Goal: Task Accomplishment & Management: Use online tool/utility

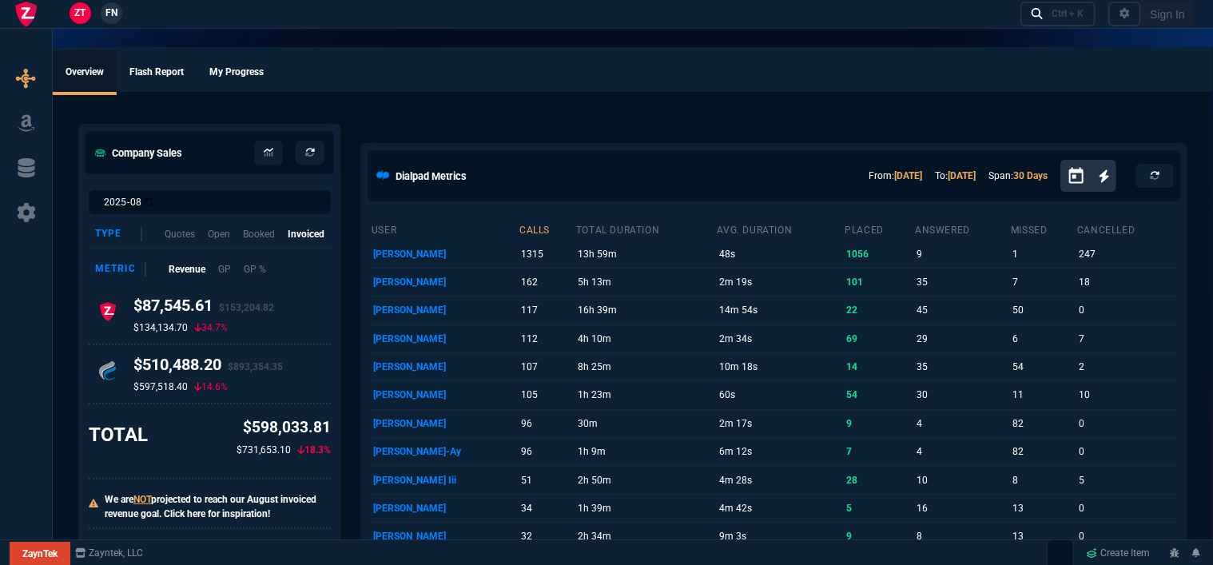
select select "12: [PERSON_NAME]"
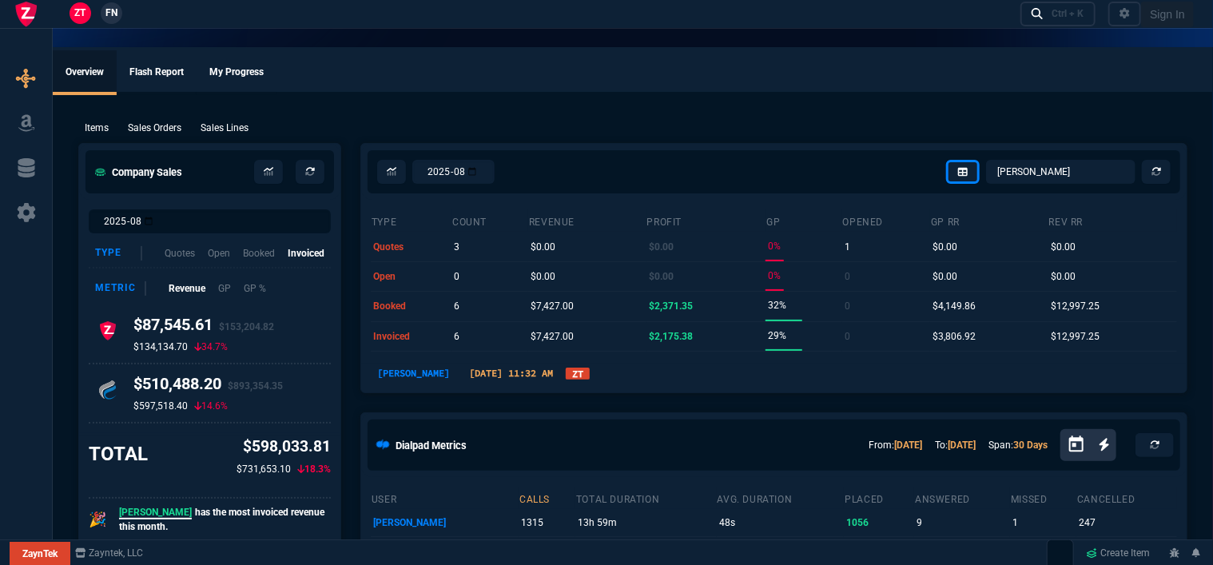
type input "100"
type input "995"
type input "1260.57"
type input "10"
type input "1178.09"
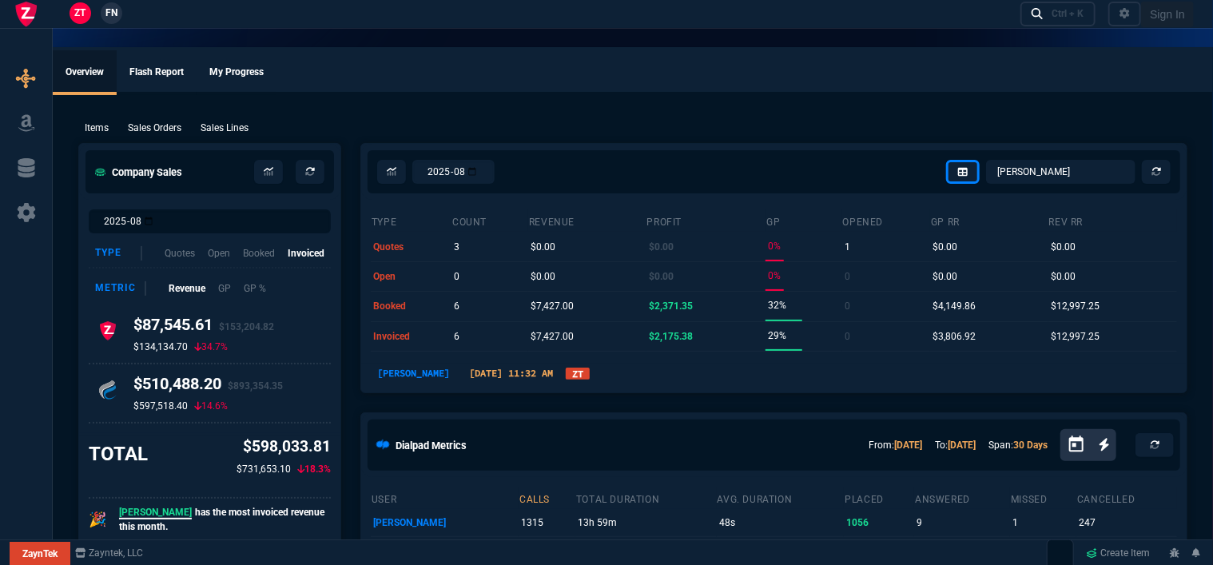
type input "19"
type input "265"
type input "1908.52"
type input "18"
type input "211"
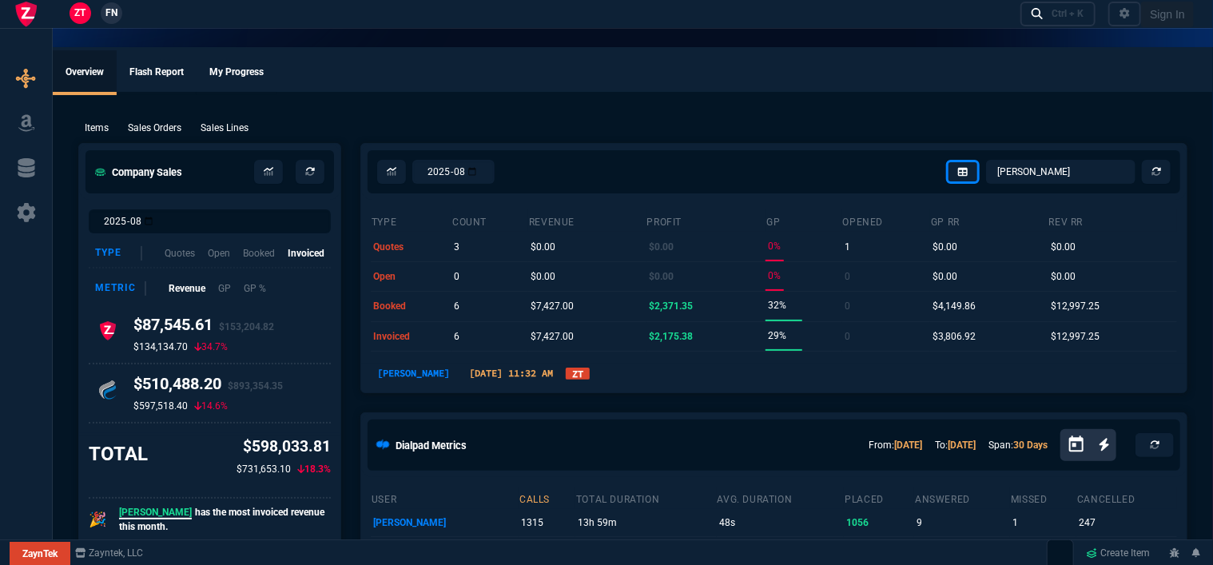
type input "1746.35"
type input "100"
type input "2085"
type input "2844.07"
type input "100"
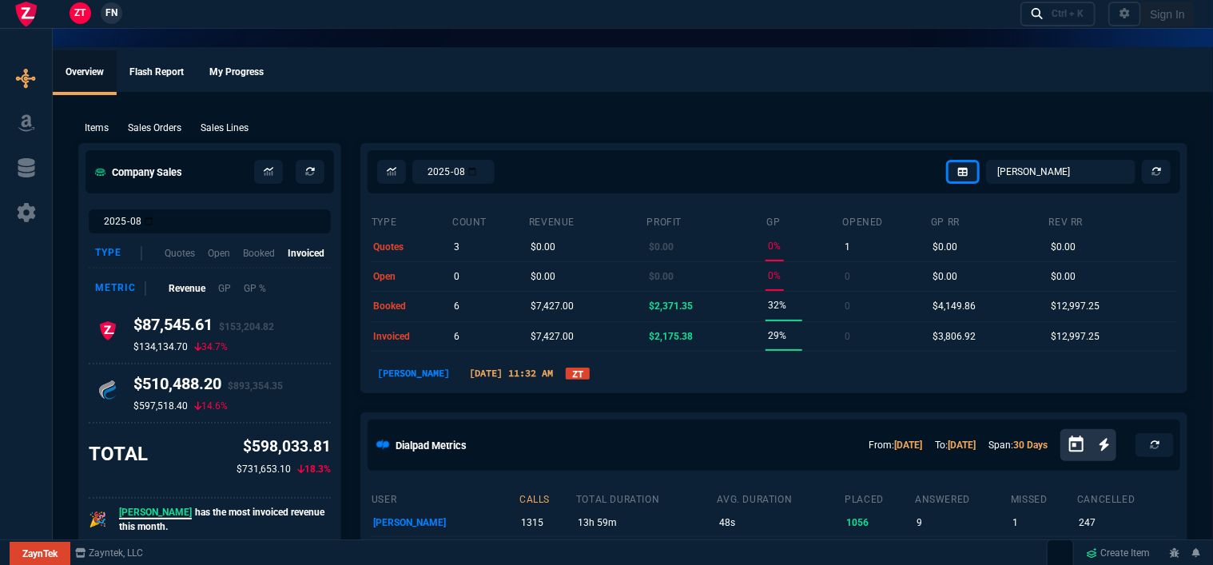
type input "1665"
type input "2494.8"
type input "8"
type input "209"
type input "3548.15"
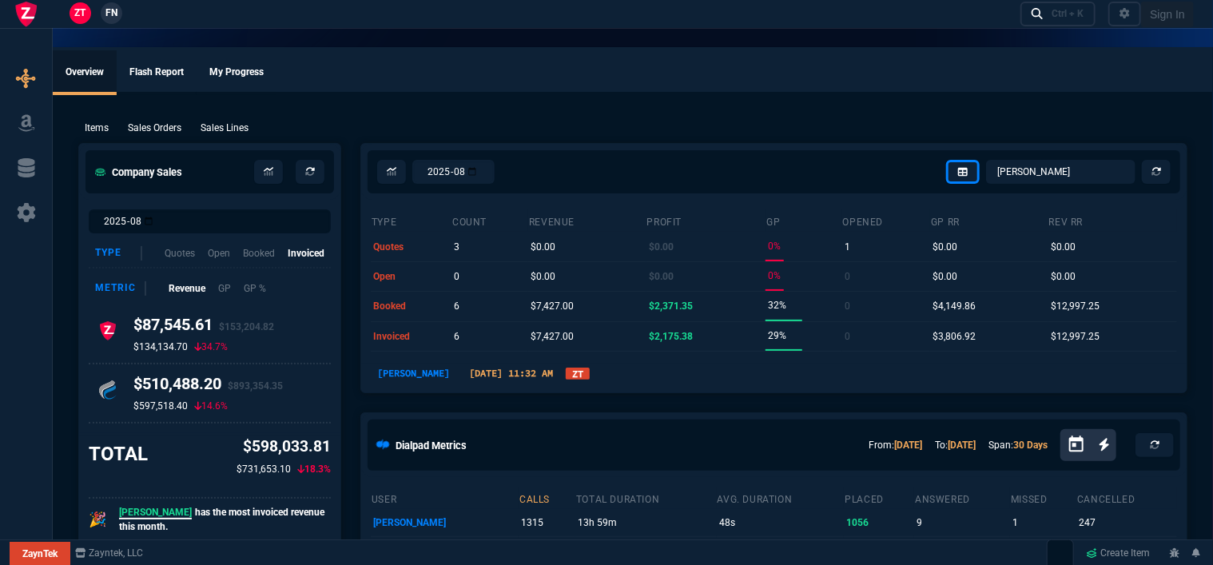
type input "20"
type input "715"
type input "4041.58"
type input "3"
type input "12"
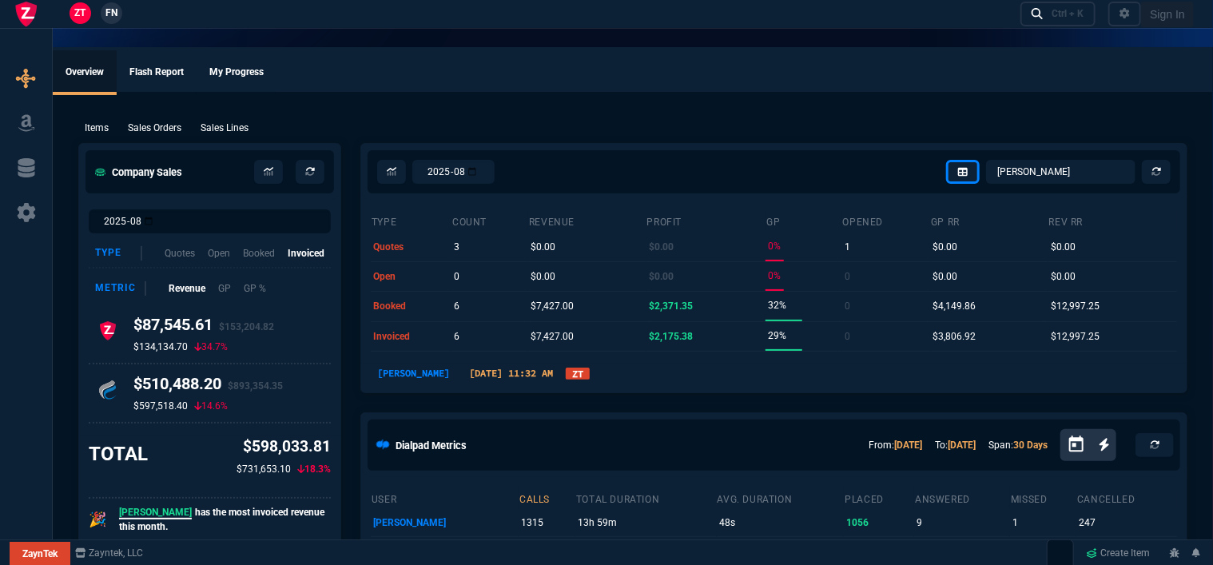
type input "699"
type input "11"
type input "88"
type input "1049"
type input "2"
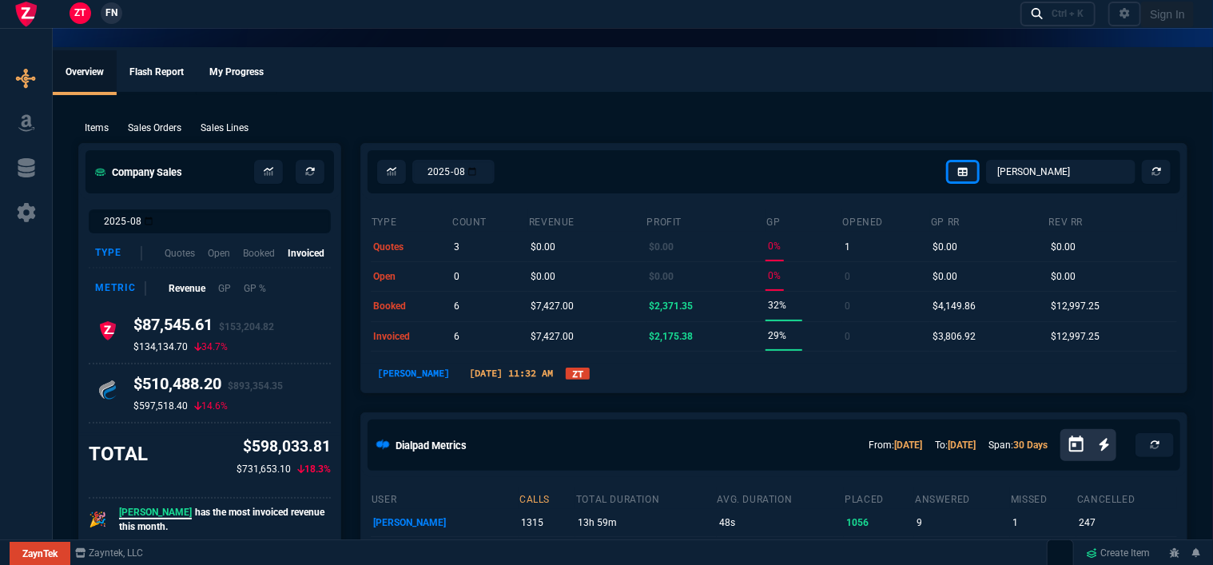
type input "33"
type input "1999"
type input "10"
type input "121"
type input "1649"
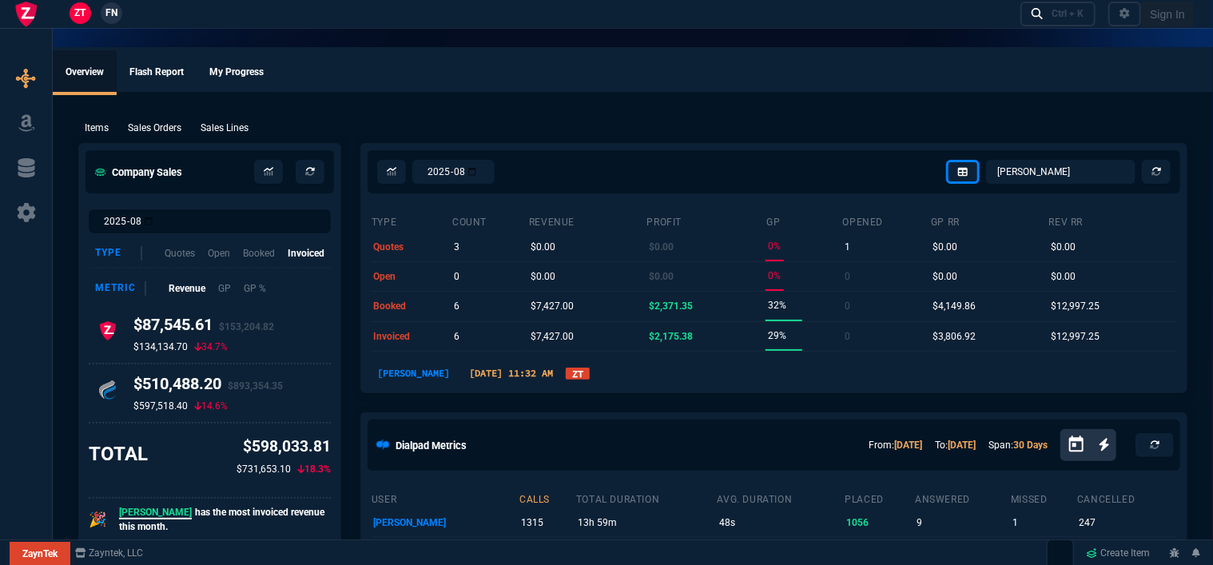
type input "3"
type input "75"
type input "4352.04"
type input "2"
type input "59"
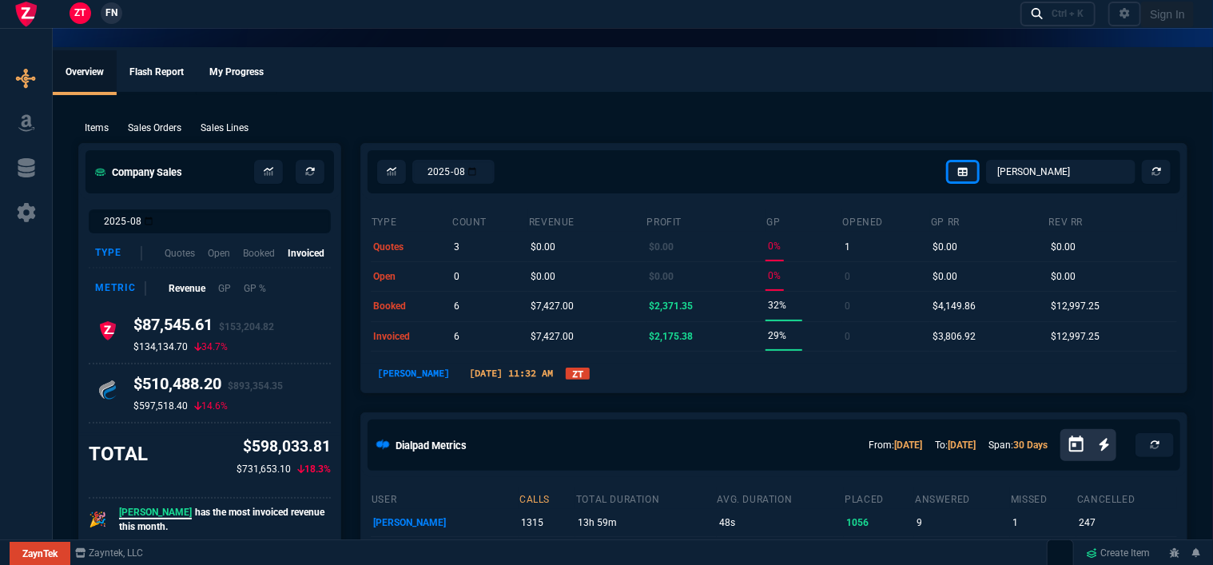
type input "4964.65"
type input "0"
type input "6409.36"
type input "21"
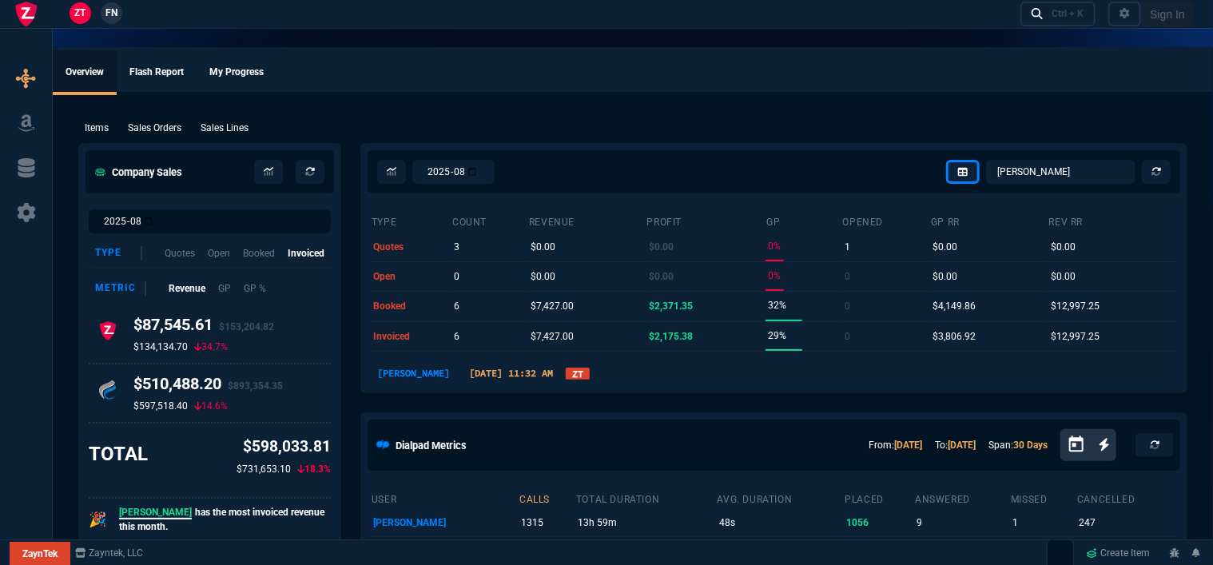
type input "34"
type input "26"
type input "34"
type input "27"
type input "33"
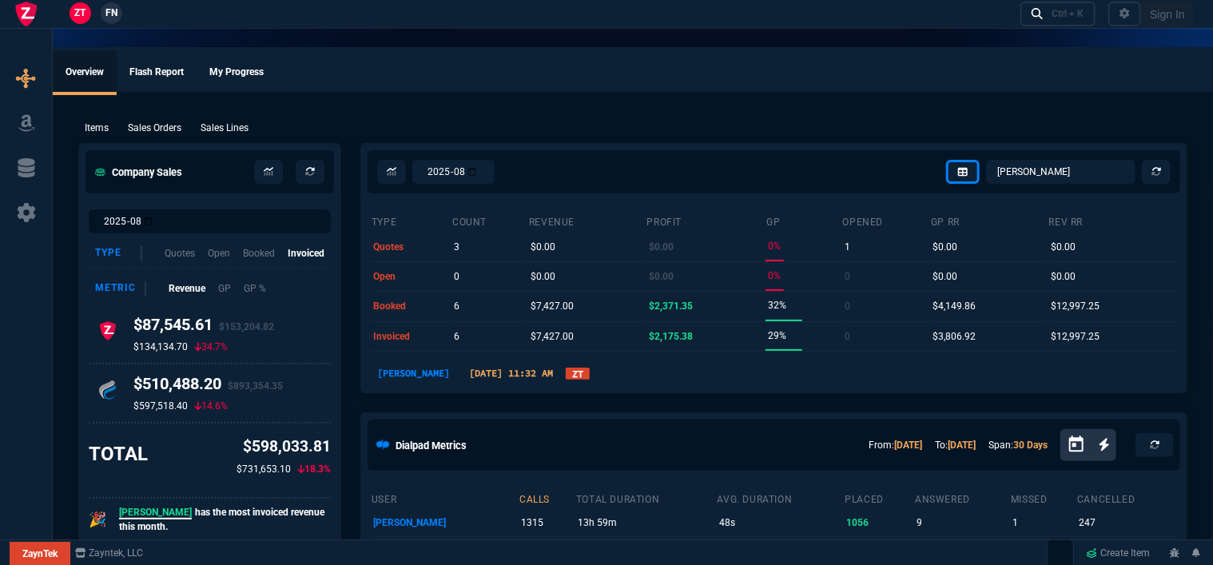
type input "29"
type input "10"
type input "33"
type input "26"
type input "33"
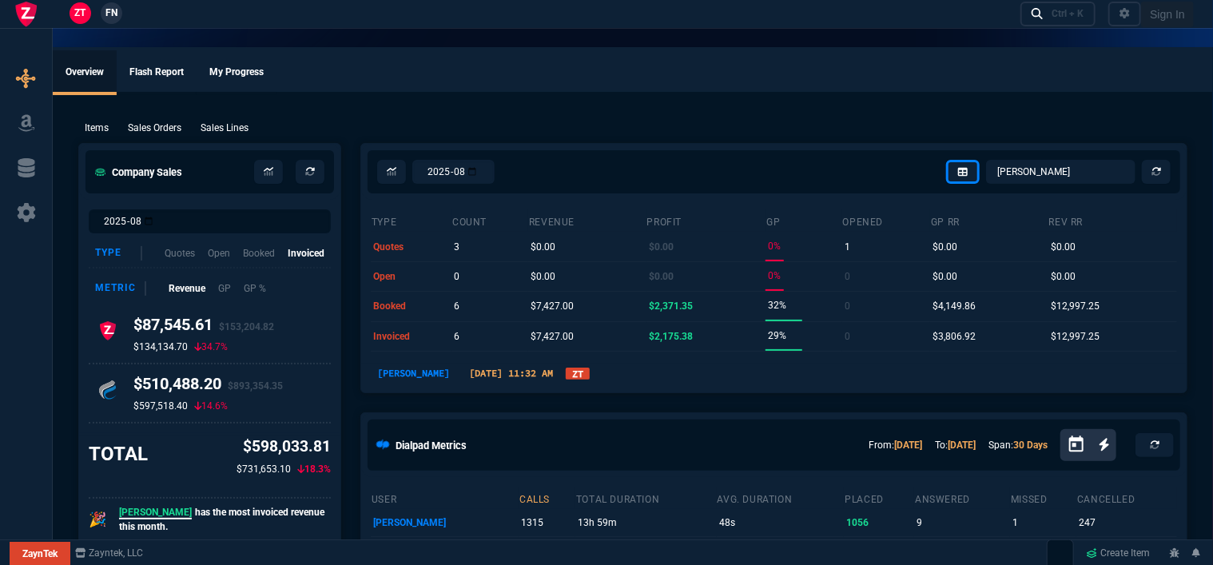
type input "27"
type input "33"
type input "26"
type input "100"
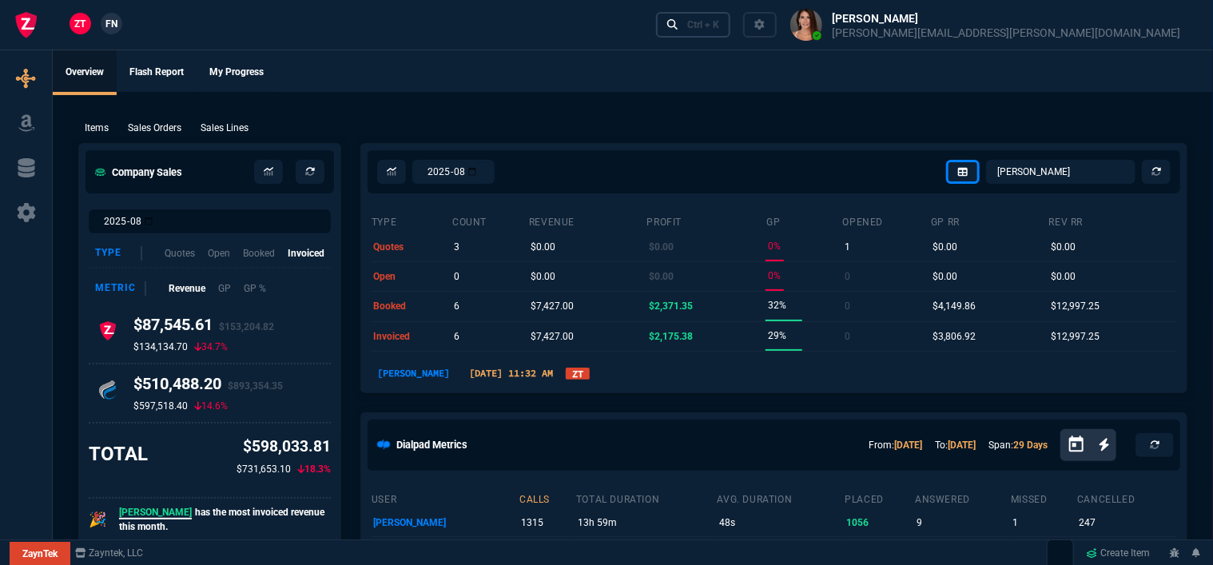
click at [719, 22] on div "Ctrl + K" at bounding box center [703, 24] width 32 height 13
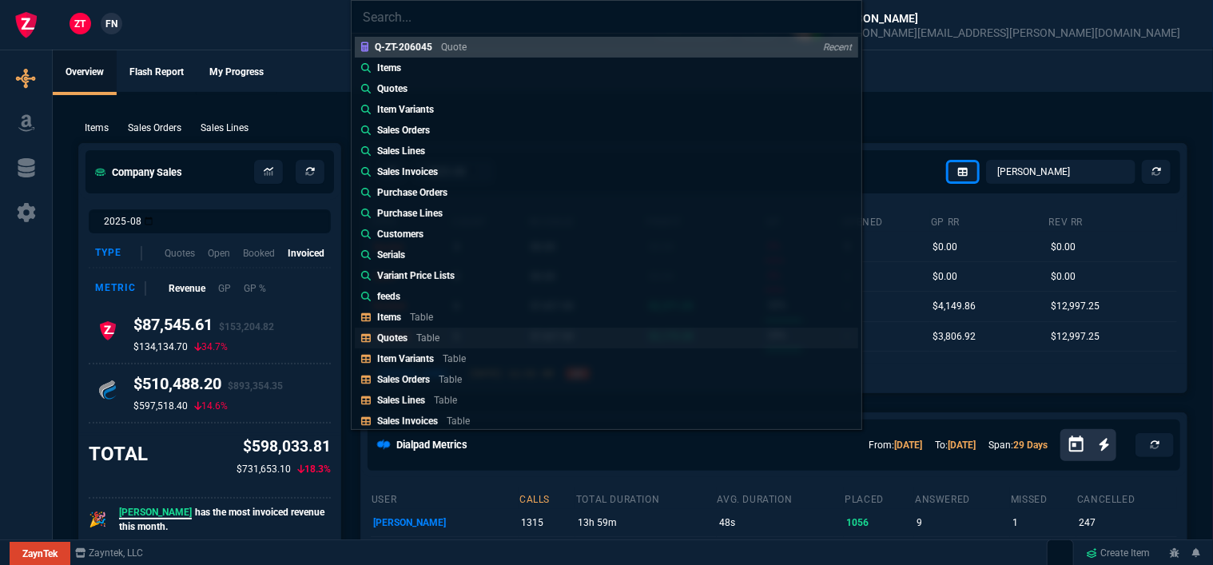
click at [447, 336] on link "Quotes Table" at bounding box center [606, 338] width 503 height 21
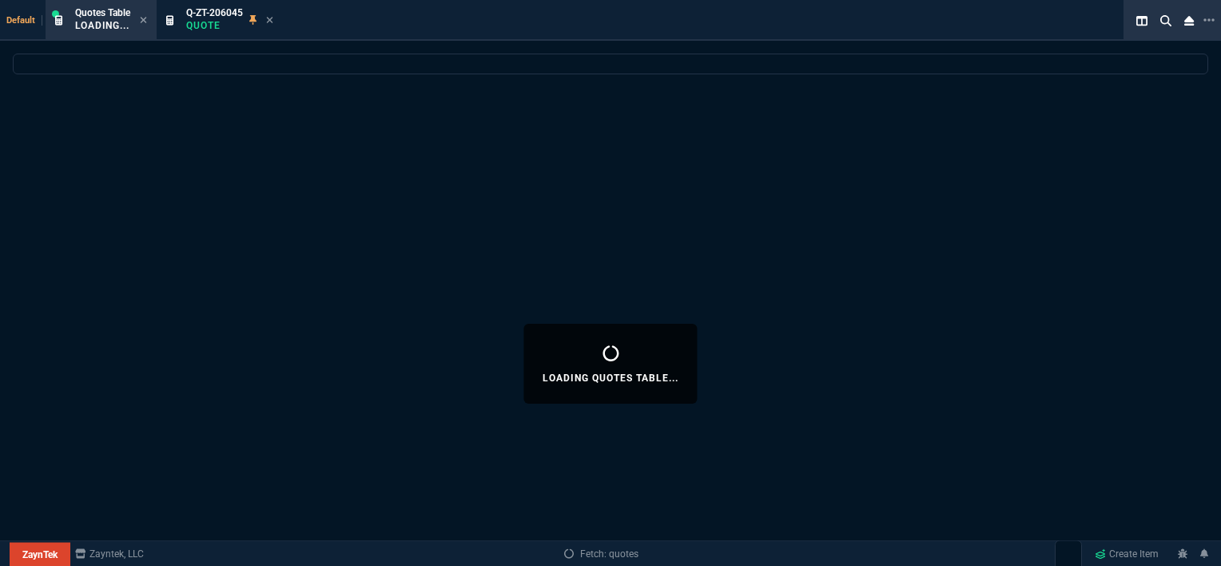
select select
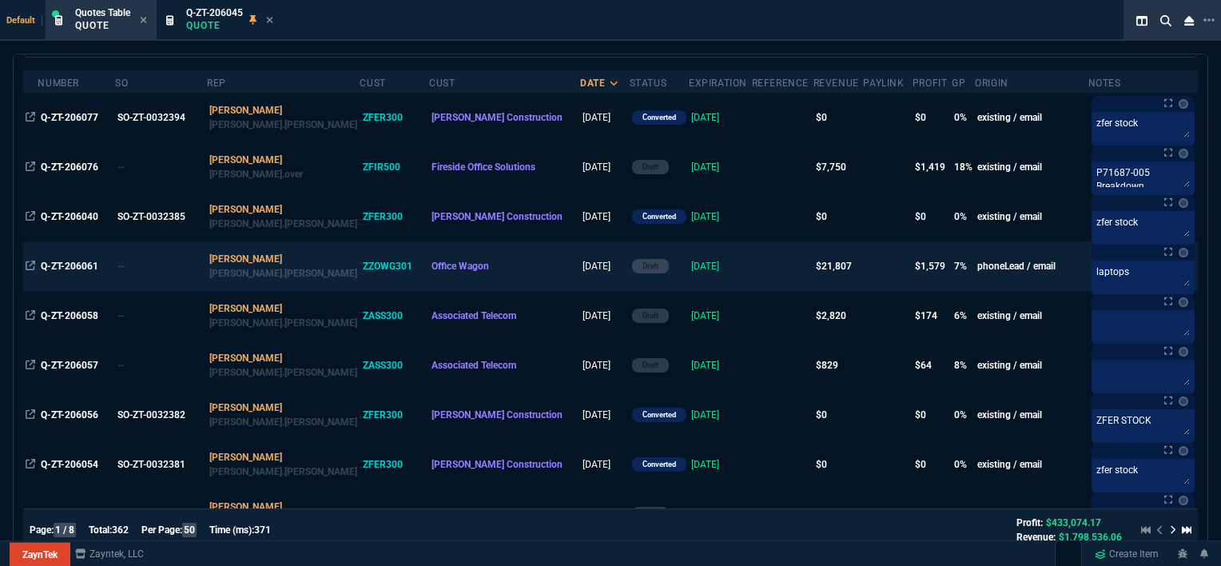
scroll to position [160, 0]
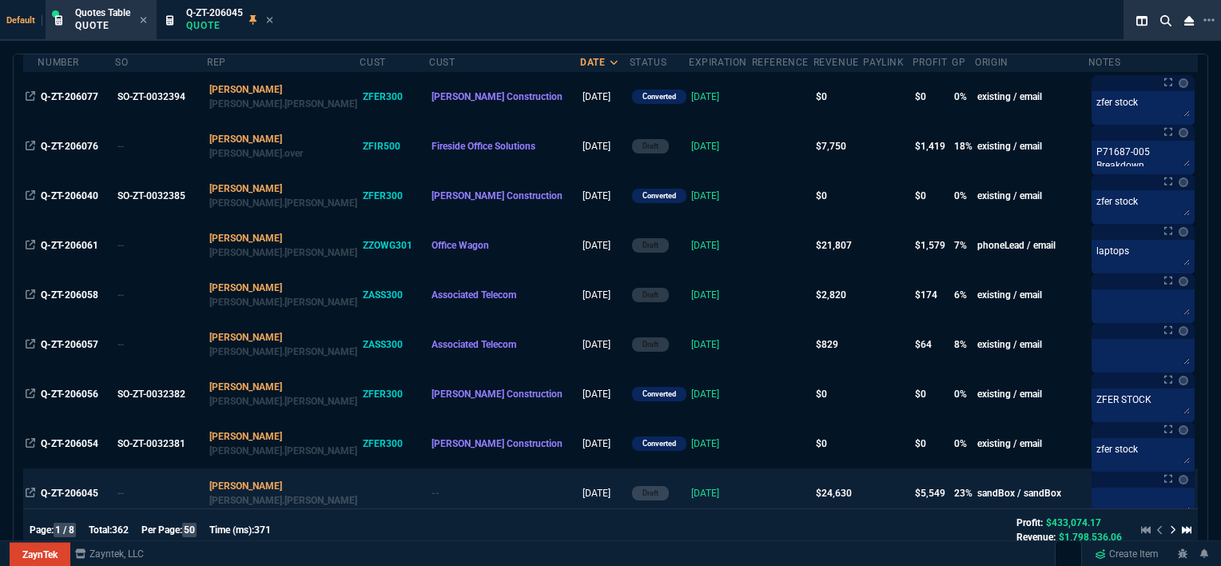
click at [689, 488] on td "[DATE]" at bounding box center [720, 493] width 63 height 50
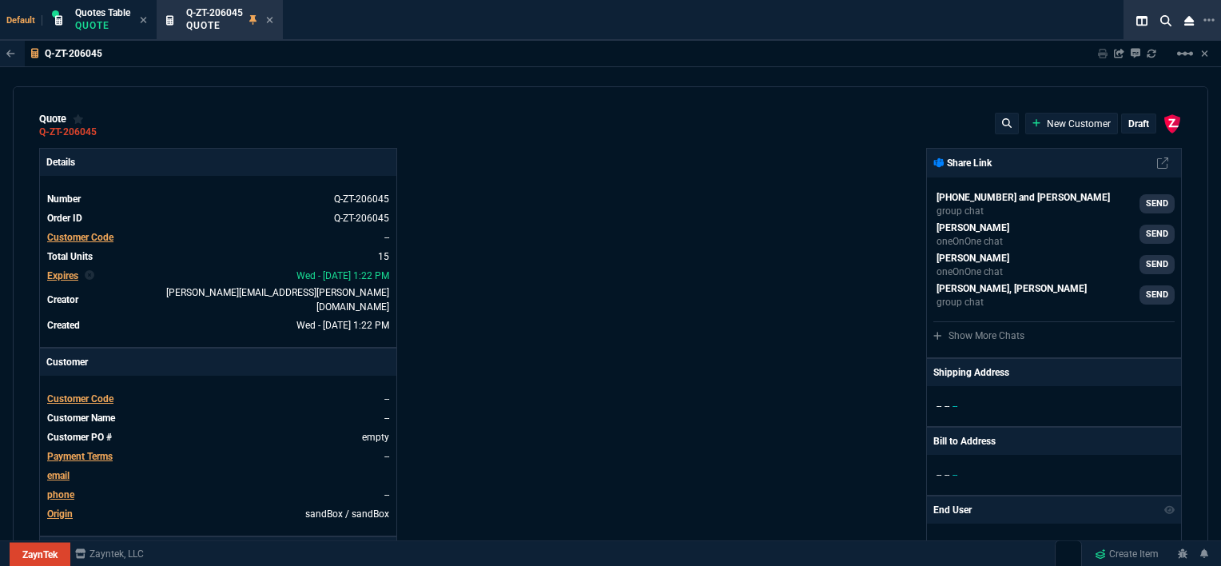
type input "100"
type input "995"
type input "10"
type input "19"
type input "265"
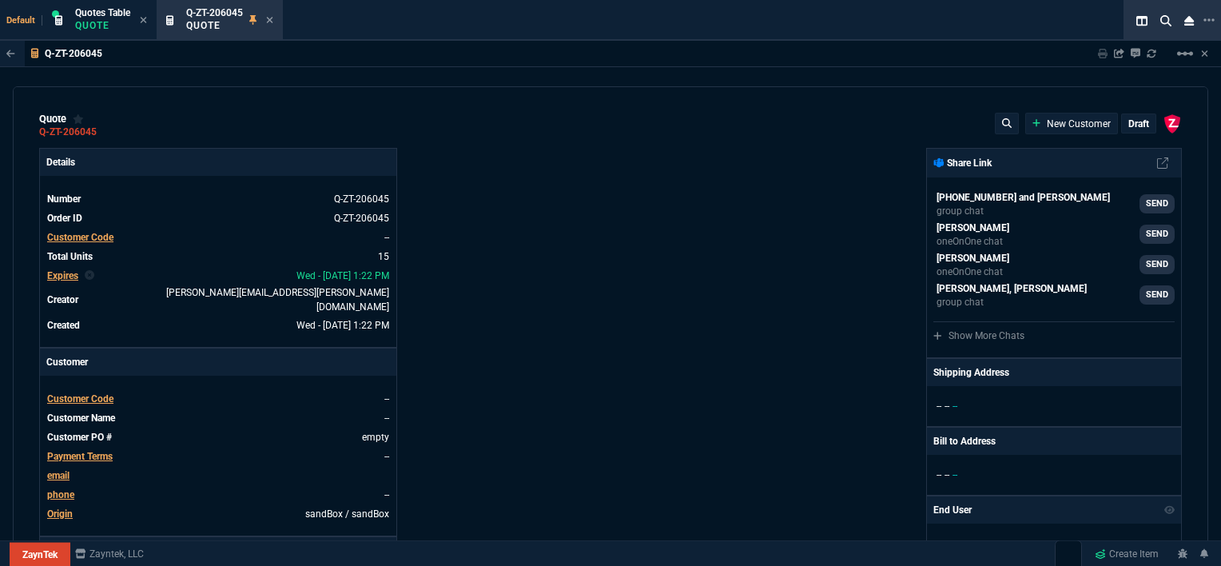
type input "18"
type input "211"
type input "100"
type input "2085"
type input "100"
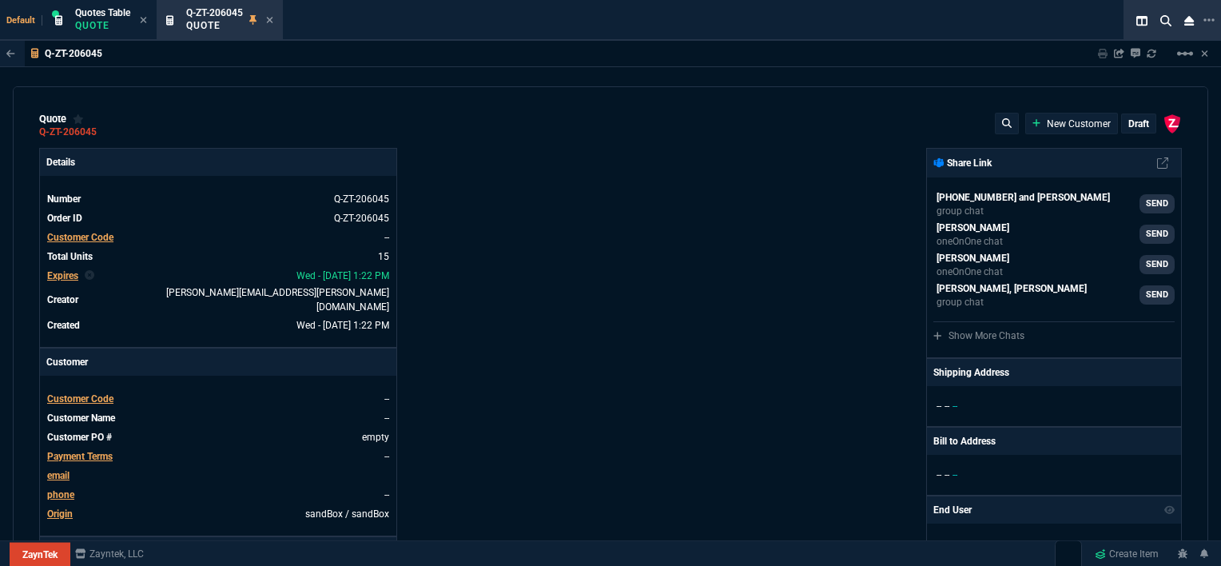
type input "1665"
type input "8"
type input "209"
type input "20"
type input "715"
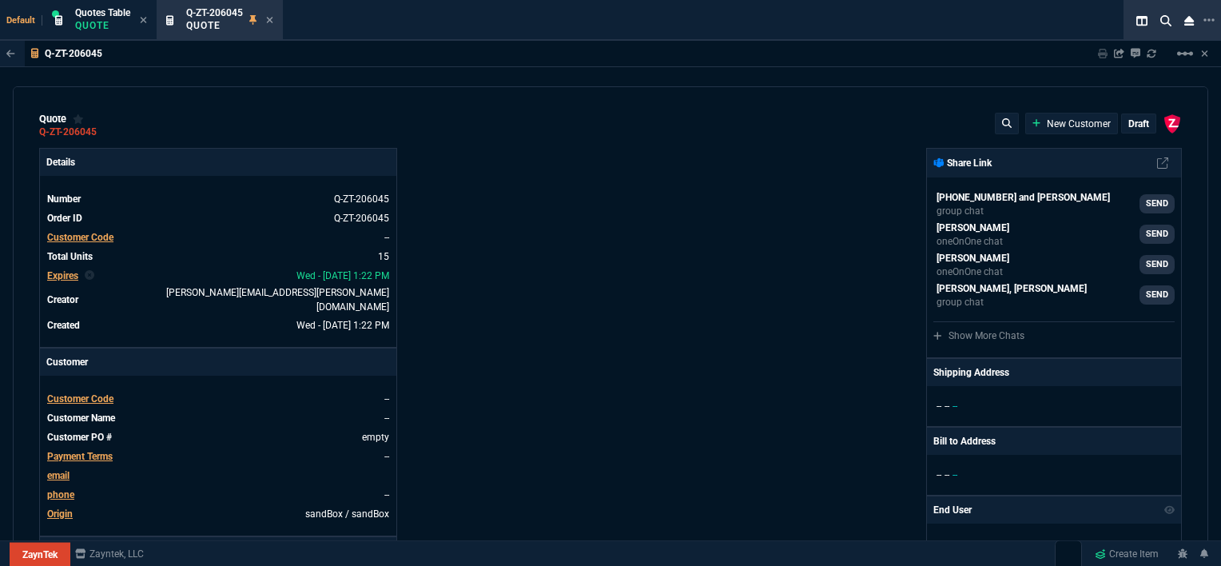
type input "3"
type input "12"
type input "11"
type input "88"
type input "2"
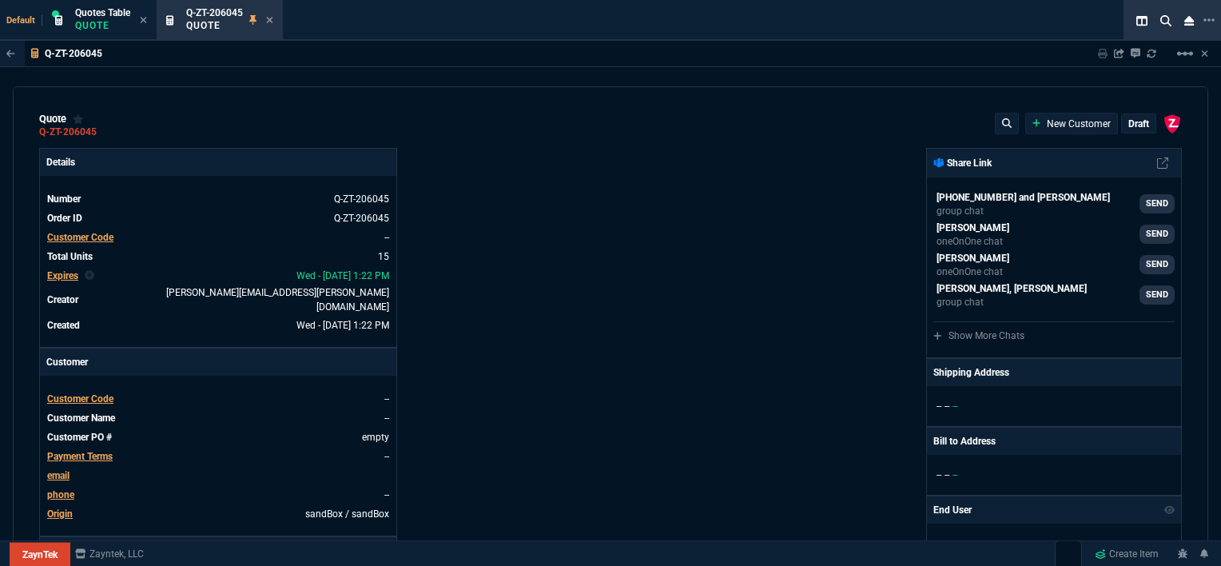
type input "33"
type input "10"
type input "121"
type input "3"
type input "75"
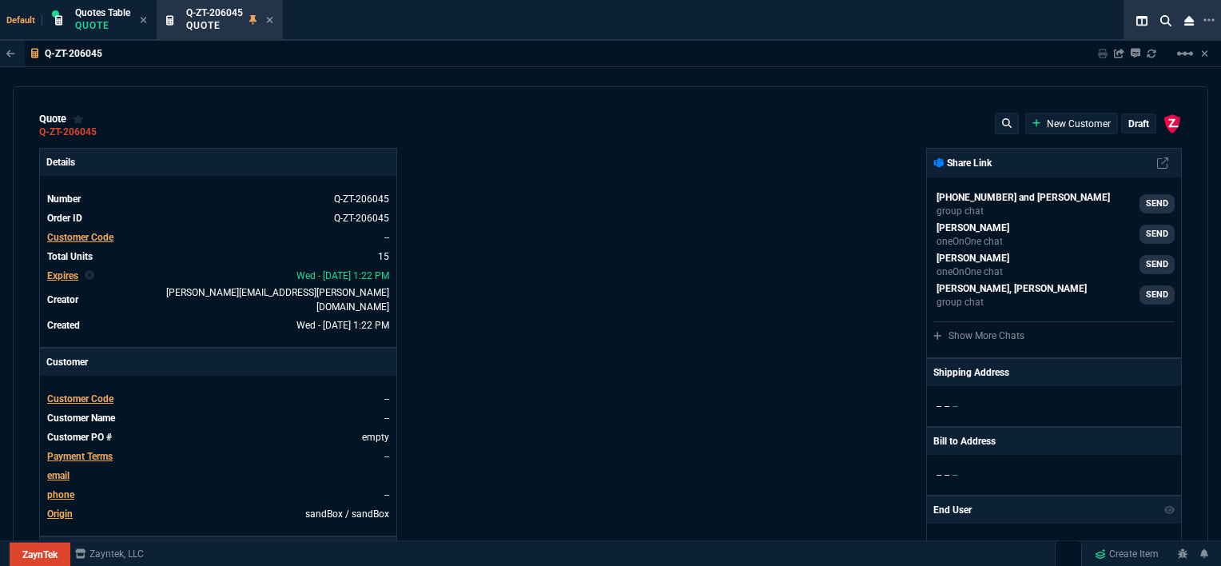
type input "2"
type input "59"
type input "0"
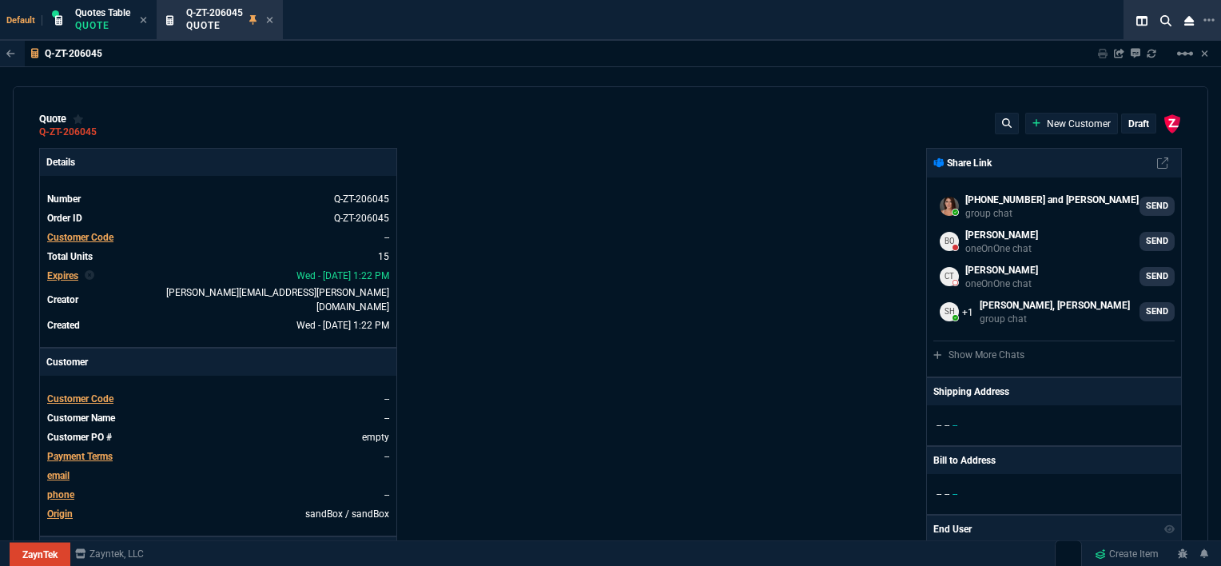
type input "1260.57"
type input "1178.09"
type input "1908.52"
type input "1746.35"
type input "2844.07"
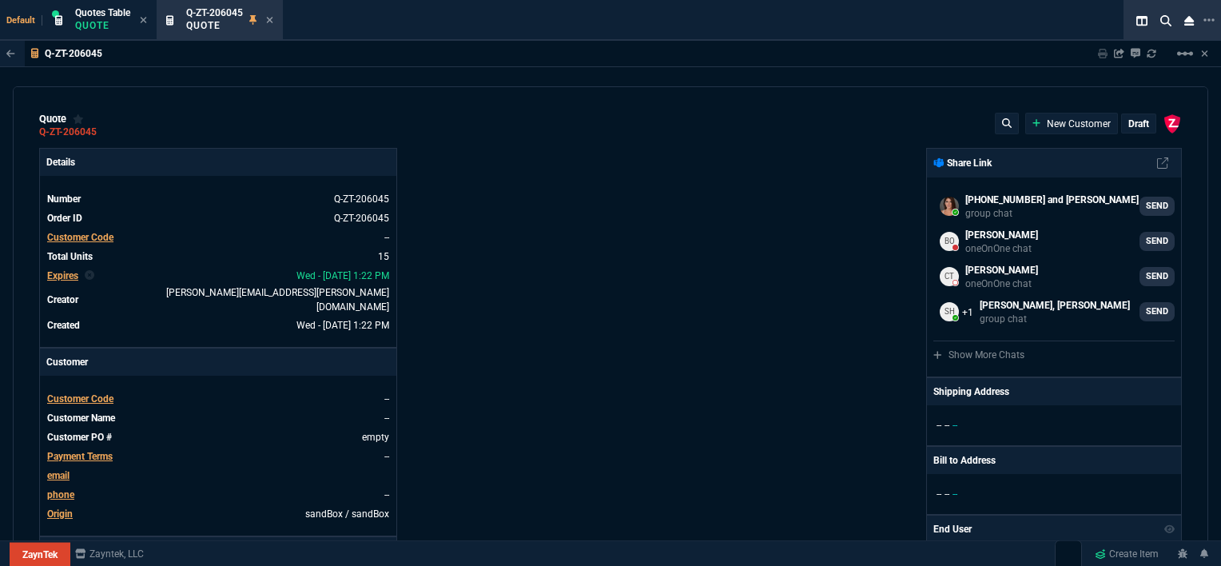
type input "2494.8"
type input "3548.15"
type input "4041.58"
type input "699"
type input "1049"
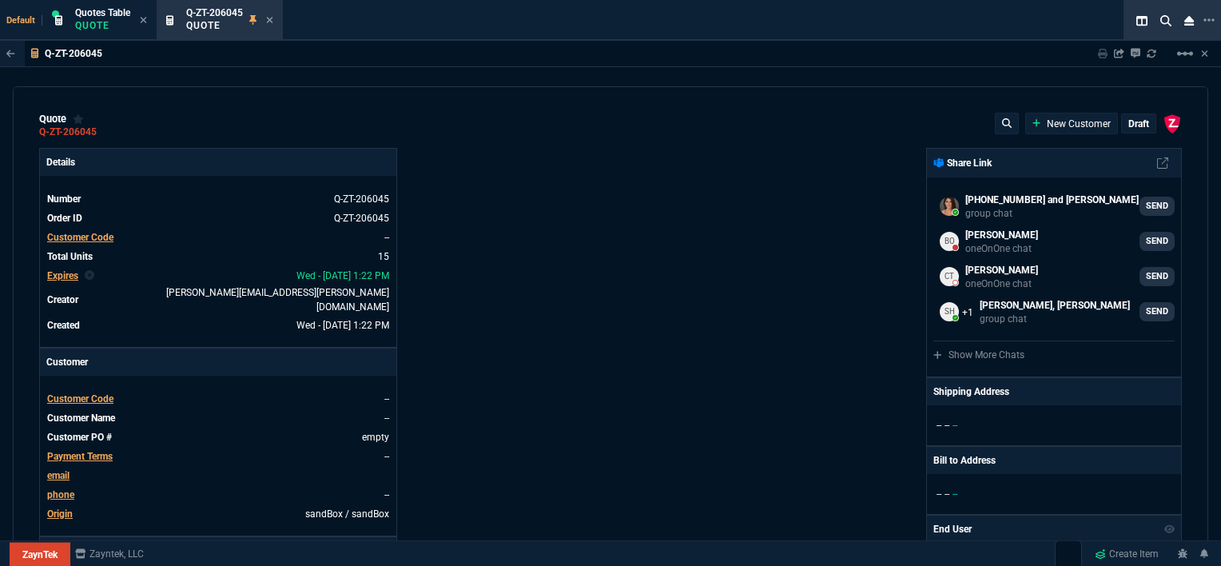
type input "1999"
type input "1649"
type input "4352.04"
type input "4964.65"
type input "6409.36"
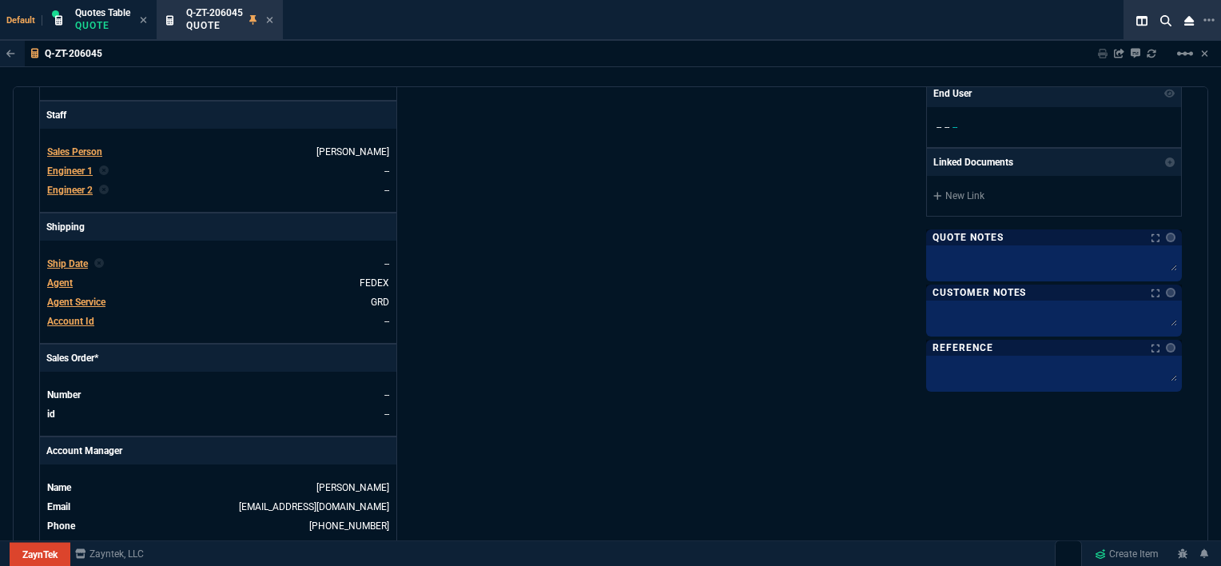
type input "21"
type input "34"
type input "26"
type input "34"
type input "27"
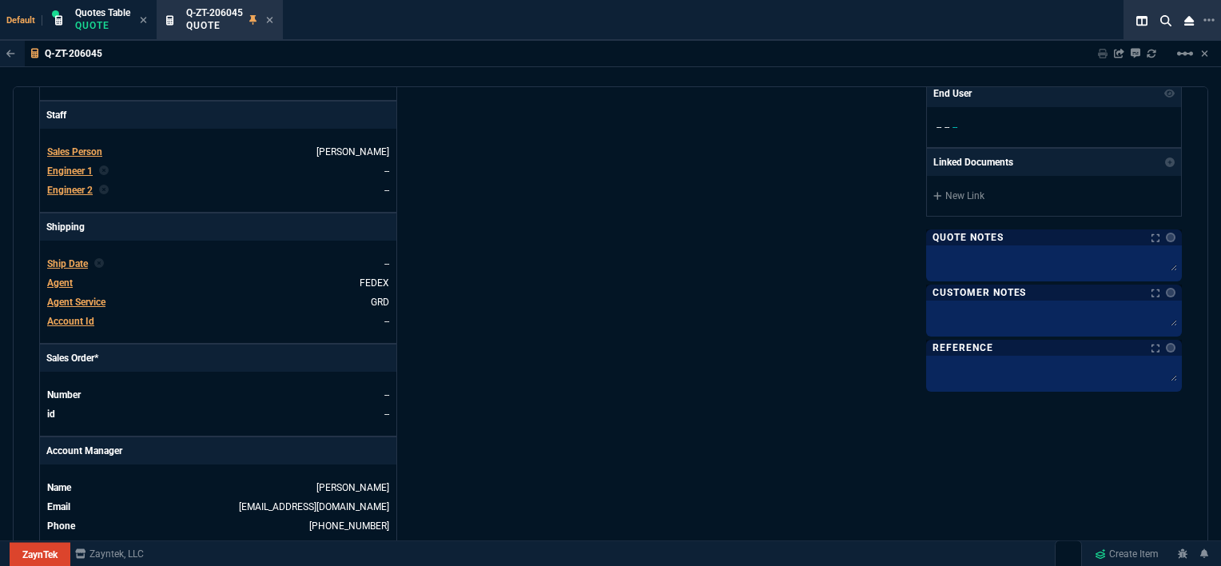
type input "33"
type input "29"
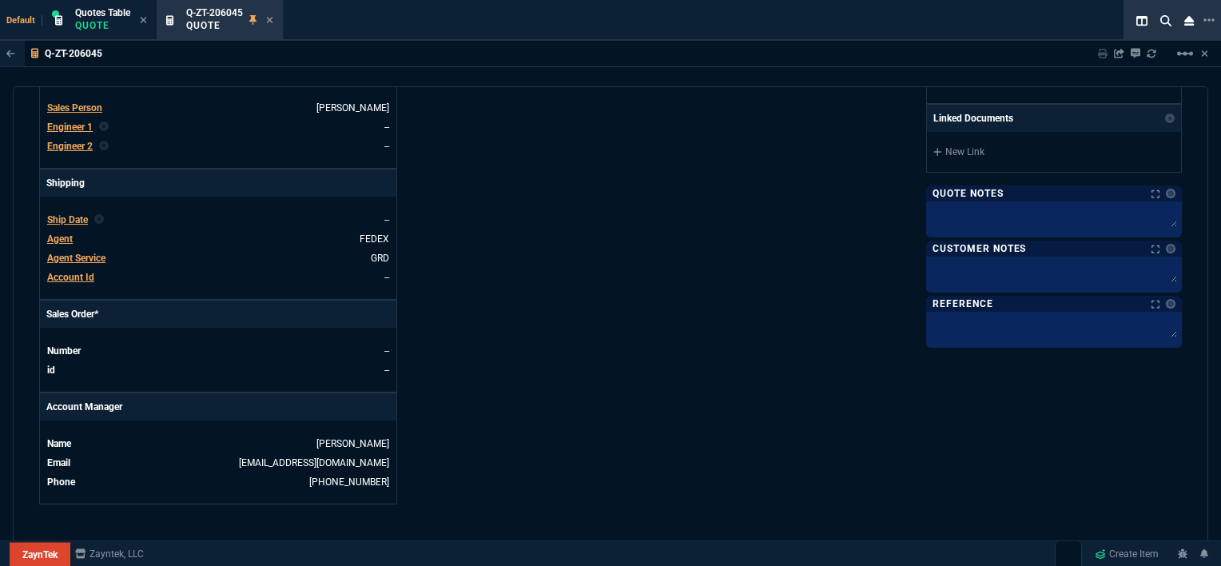
type input "10"
type input "33"
type input "26"
type input "33"
type input "27"
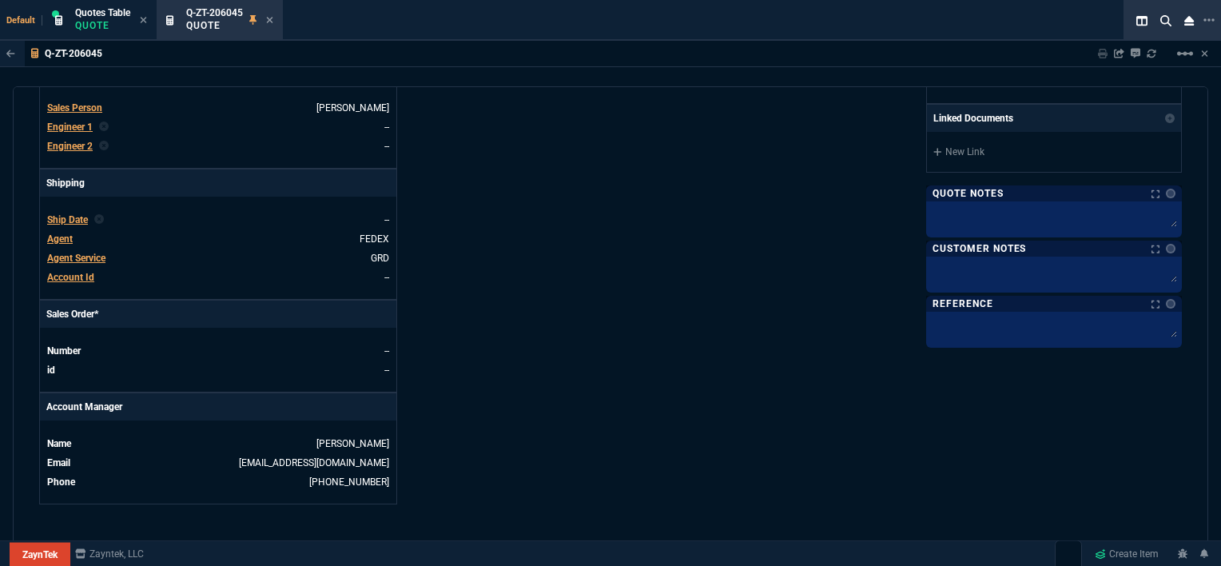
type input "33"
type input "26"
type input "100"
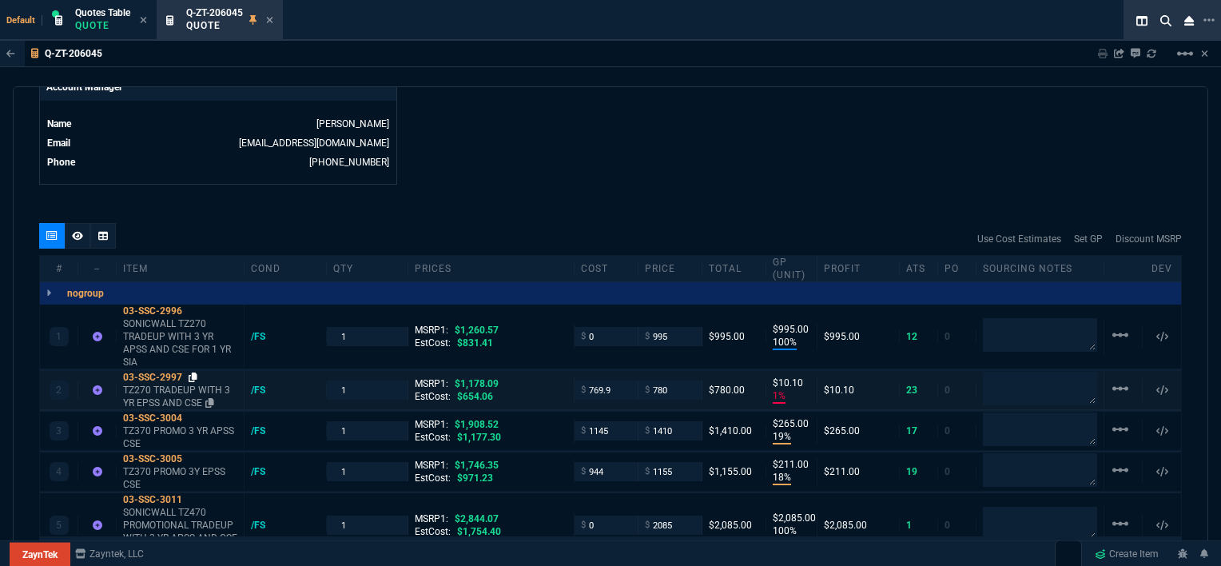
click at [192, 372] on icon at bounding box center [193, 377] width 9 height 10
